Goal: Task Accomplishment & Management: Complete application form

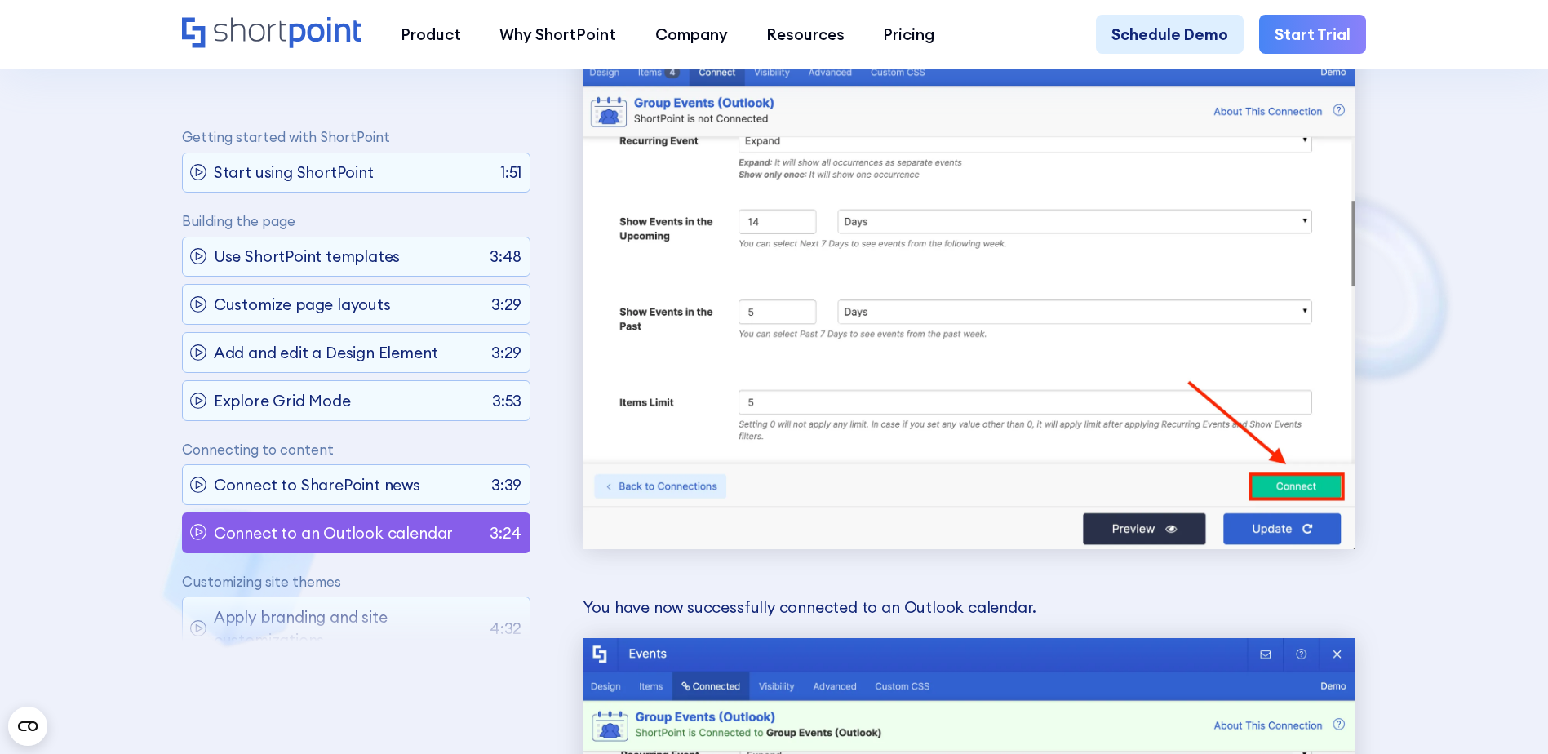
scroll to position [259, 0]
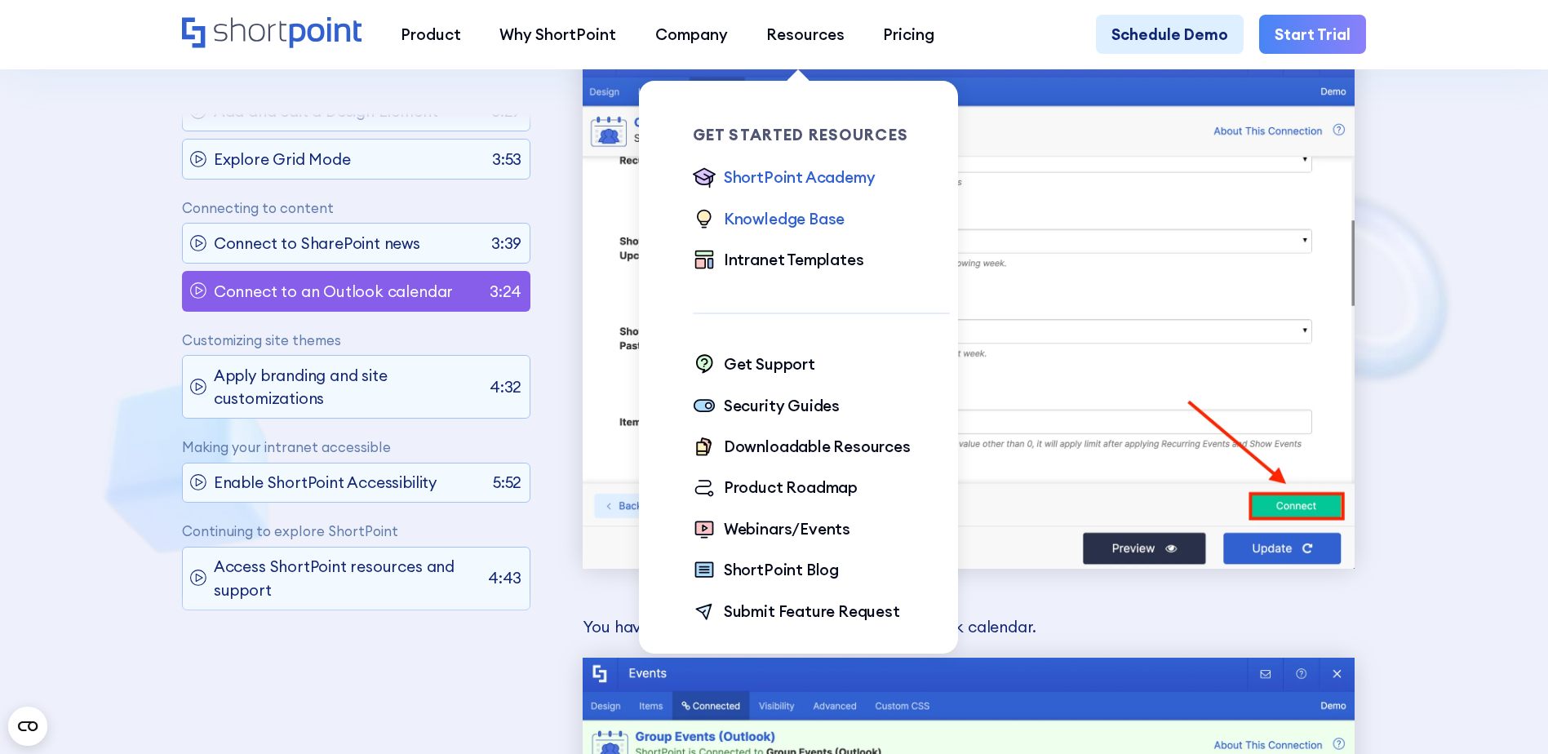
click at [769, 219] on div "Knowledge Base" at bounding box center [784, 218] width 121 height 23
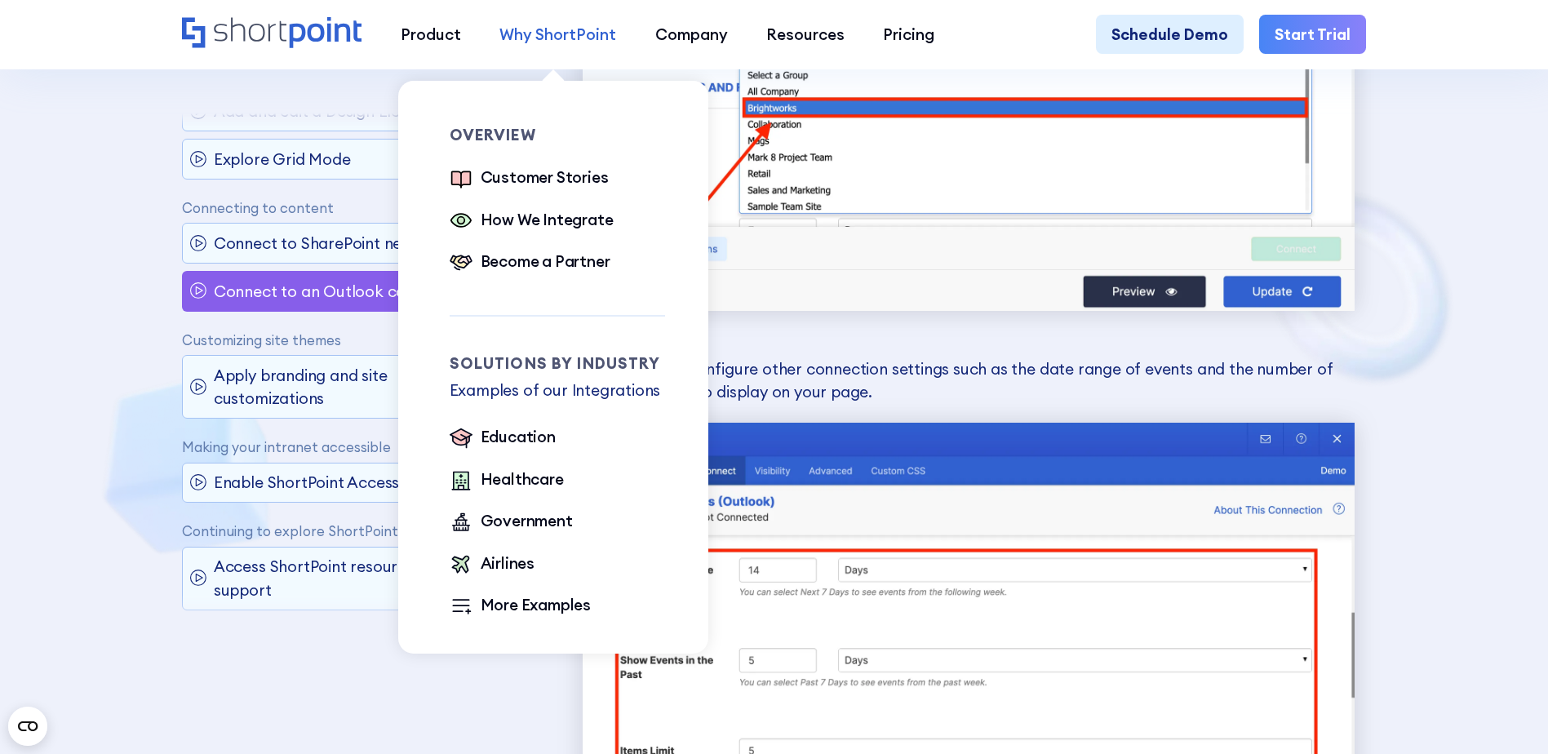
scroll to position [5864, 0]
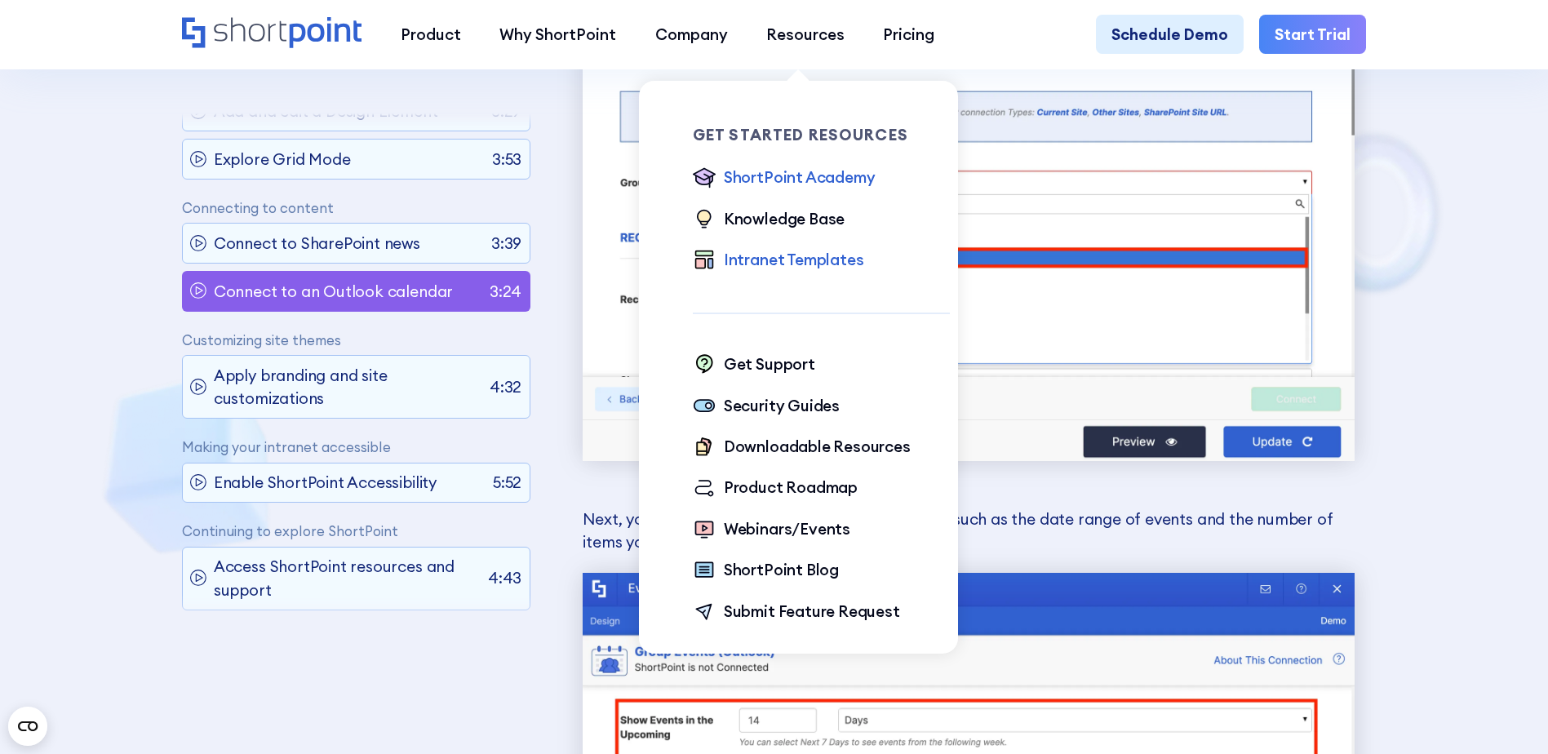
click at [786, 261] on div "Intranet Templates" at bounding box center [794, 259] width 140 height 23
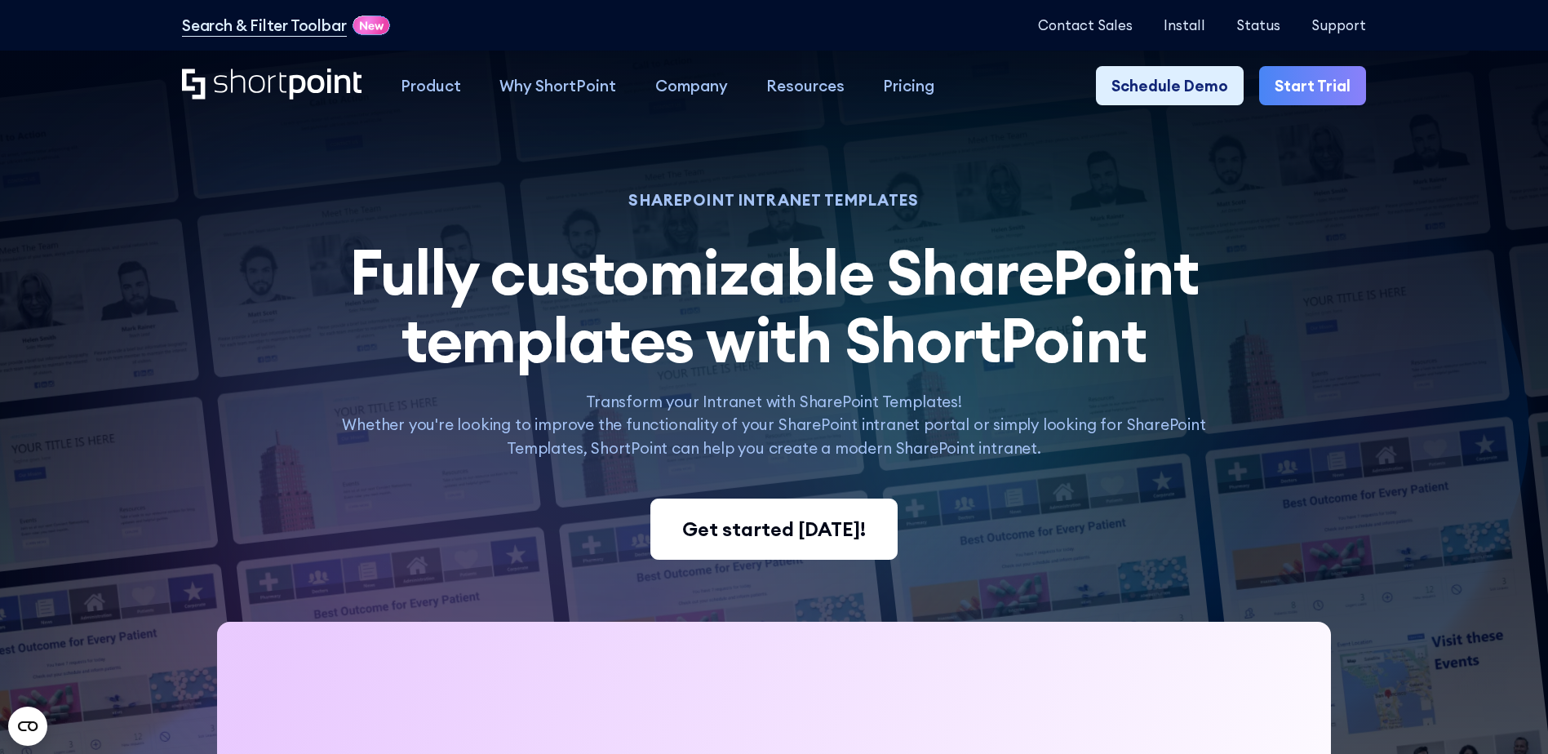
click at [802, 544] on div "Get started today!" at bounding box center [774, 529] width 184 height 29
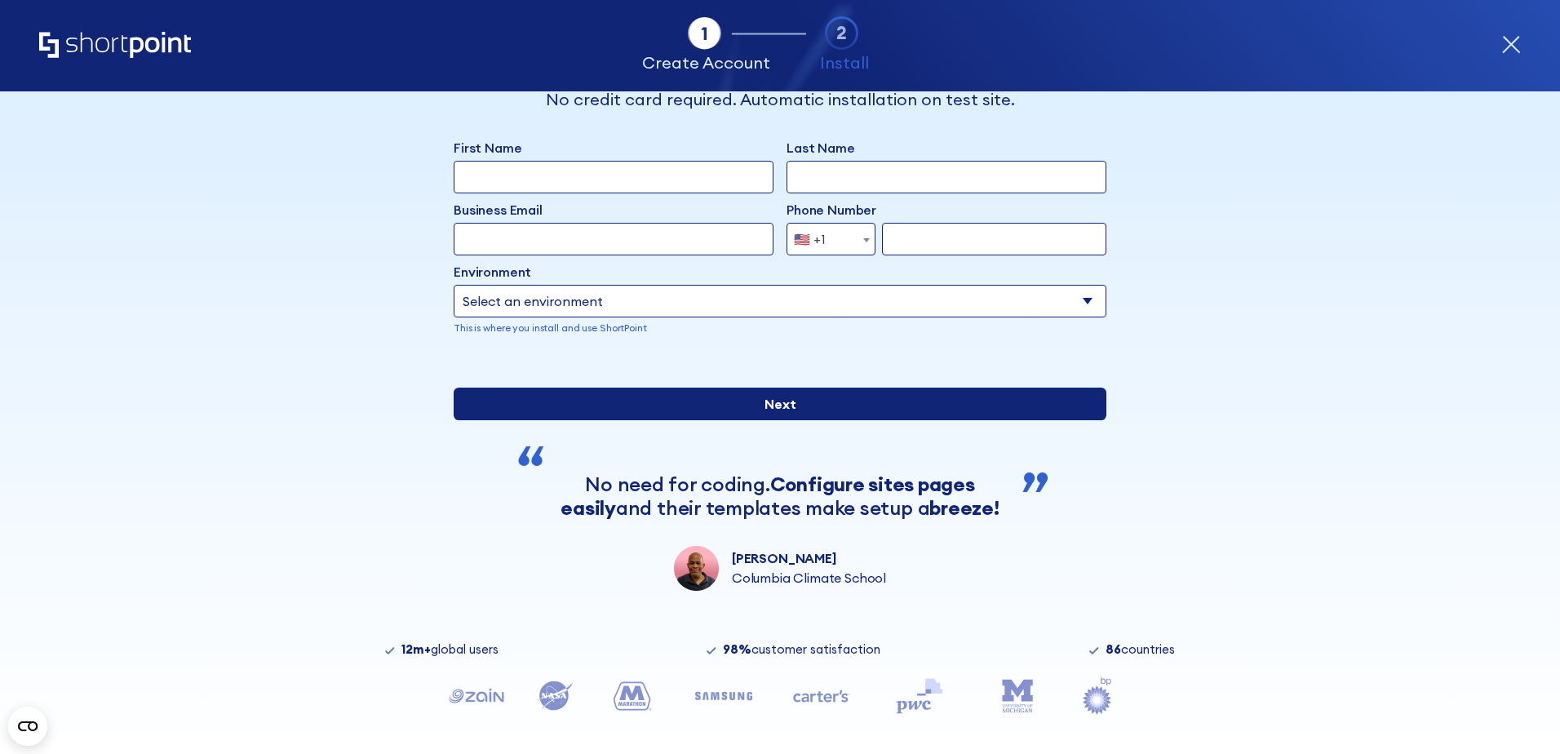
scroll to position [131, 0]
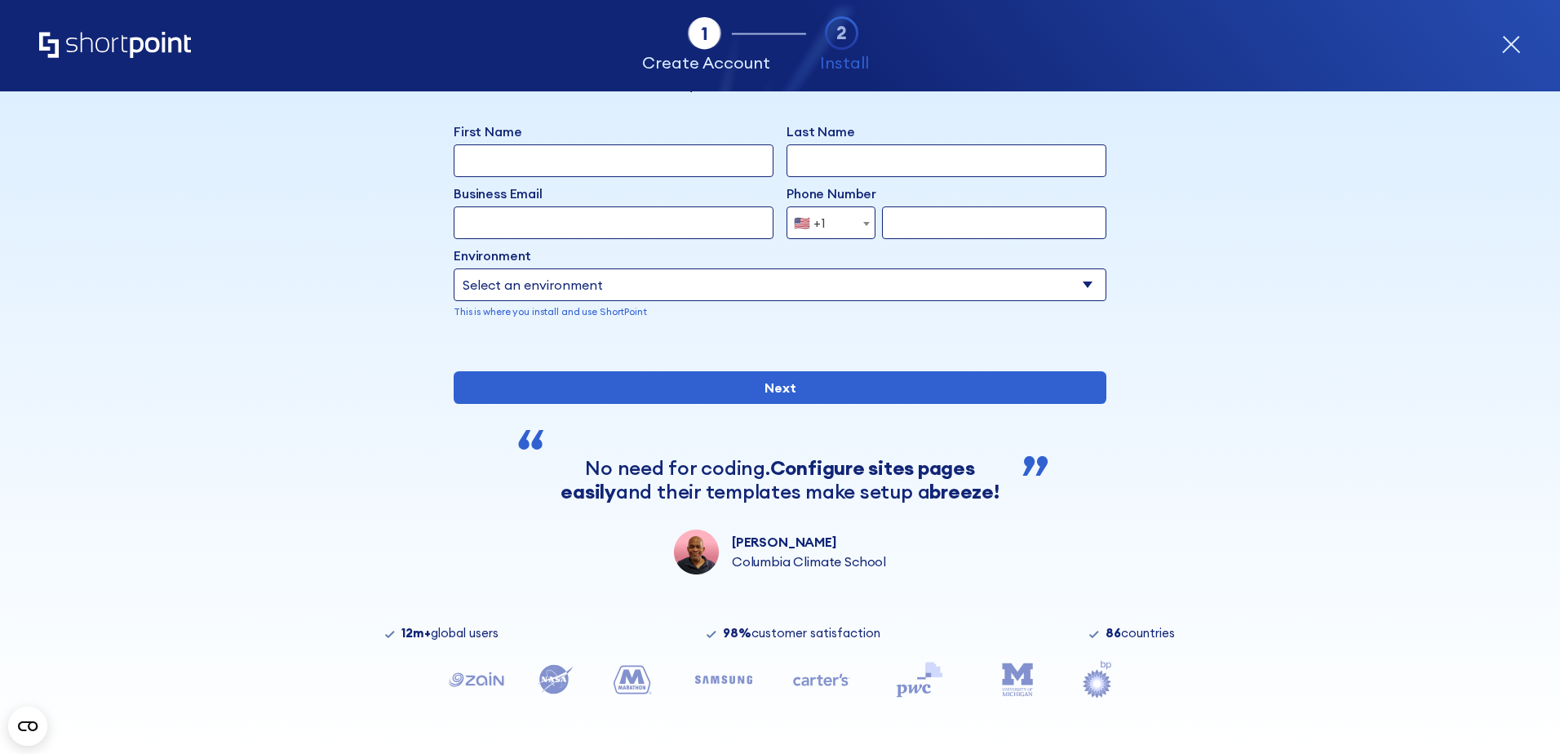
click at [138, 212] on div "Tab 1 Tab 2 Tab 3 Tab 4 Tell us more about you New customer Existing customer B…" at bounding box center [780, 422] width 1560 height 662
